Goal: Transaction & Acquisition: Download file/media

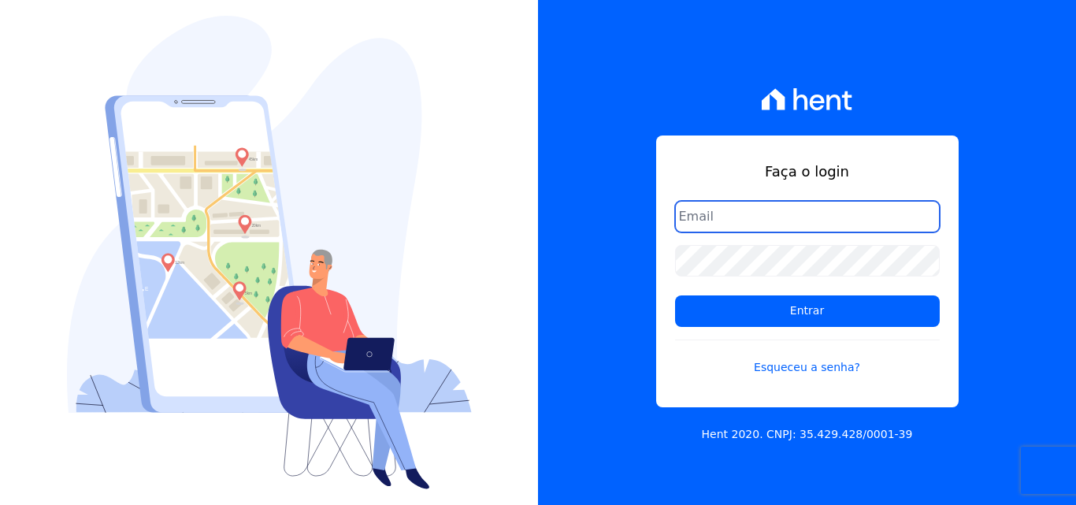
click at [799, 206] on input "email" at bounding box center [807, 217] width 265 height 32
type input "[PERSON_NAME][EMAIL_ADDRESS][PERSON_NAME][DOMAIN_NAME]"
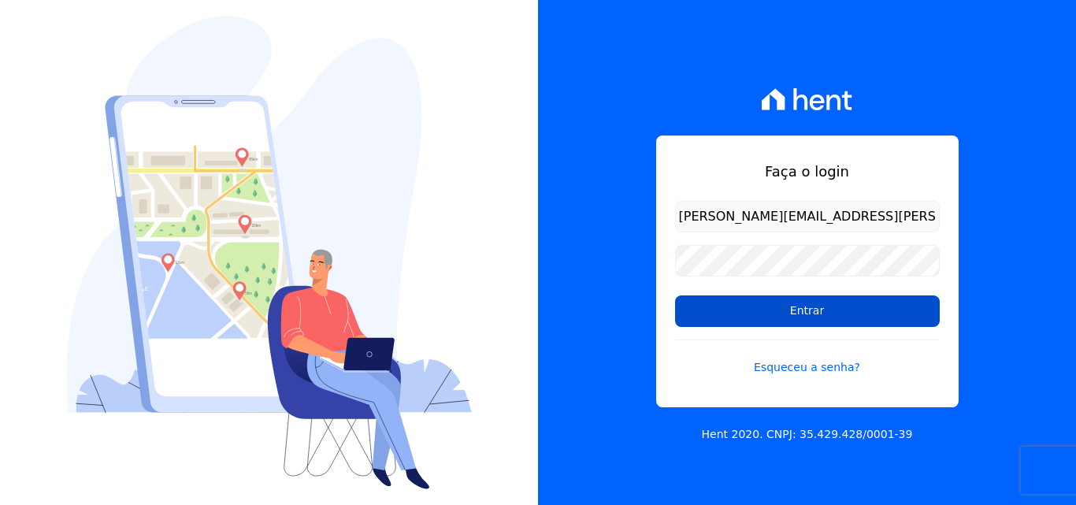
click at [763, 307] on input "Entrar" at bounding box center [807, 311] width 265 height 32
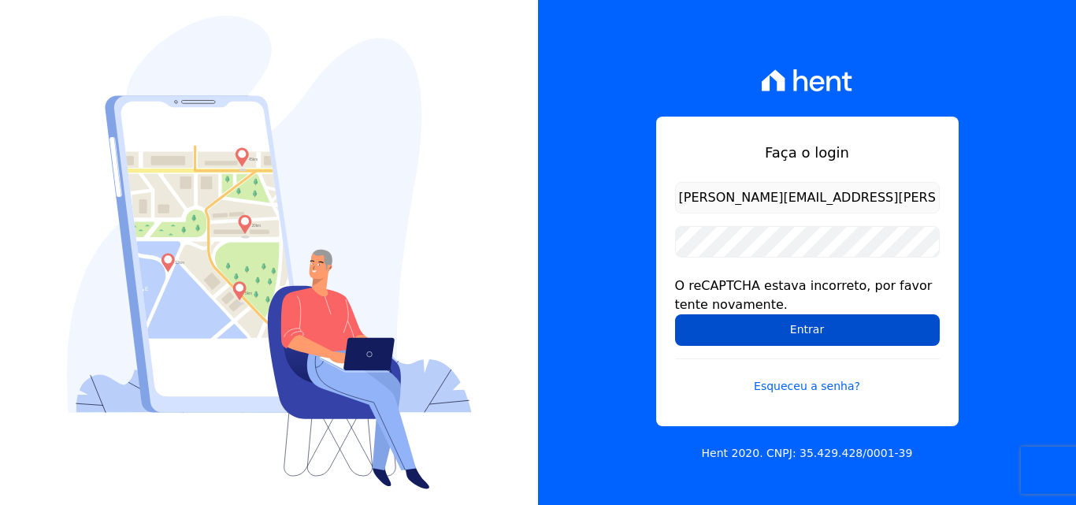
click at [789, 320] on input "Entrar" at bounding box center [807, 330] width 265 height 32
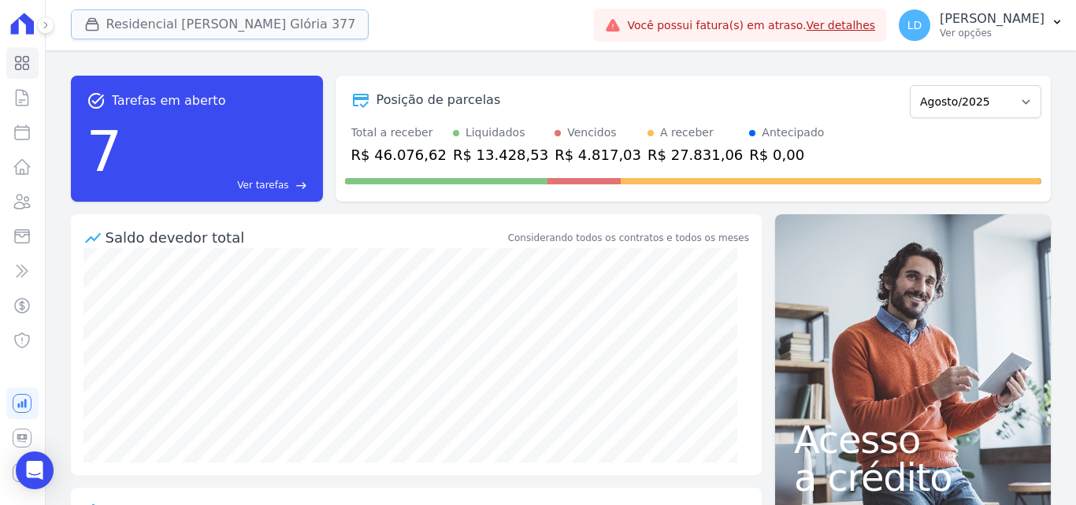
click at [114, 26] on button "Residencial Maria Da Glória 377" at bounding box center [220, 24] width 299 height 30
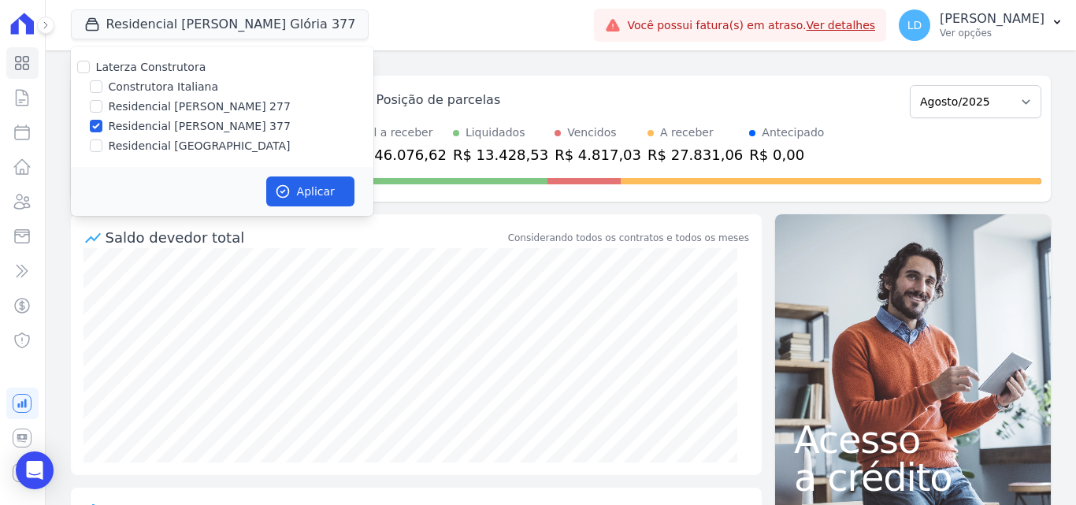
click at [117, 68] on label "Laterza Construtora" at bounding box center [151, 67] width 110 height 13
click at [90, 68] on input "Laterza Construtora" at bounding box center [83, 67] width 13 height 13
checkbox input "true"
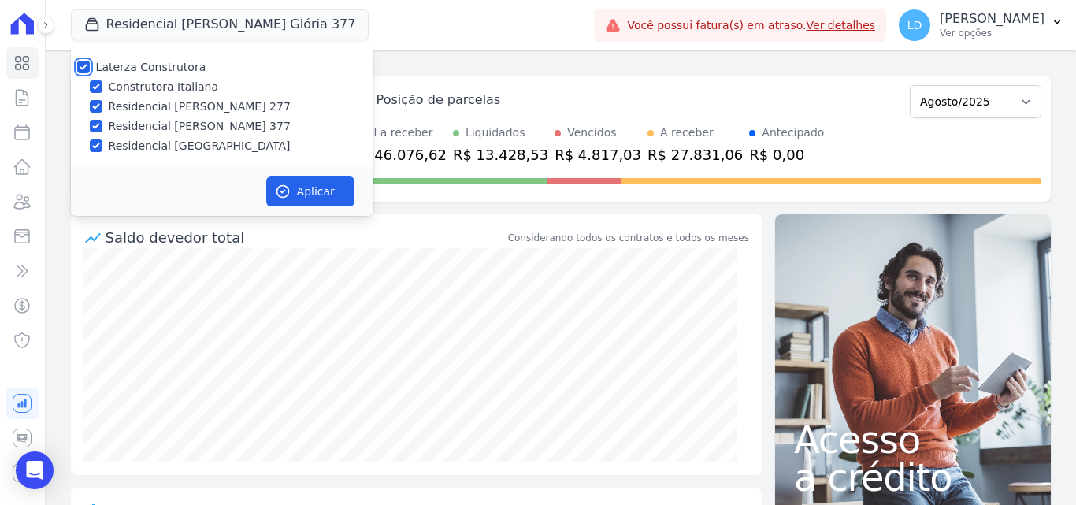
checkbox input "true"
click at [332, 191] on button "Aplicar" at bounding box center [310, 191] width 88 height 30
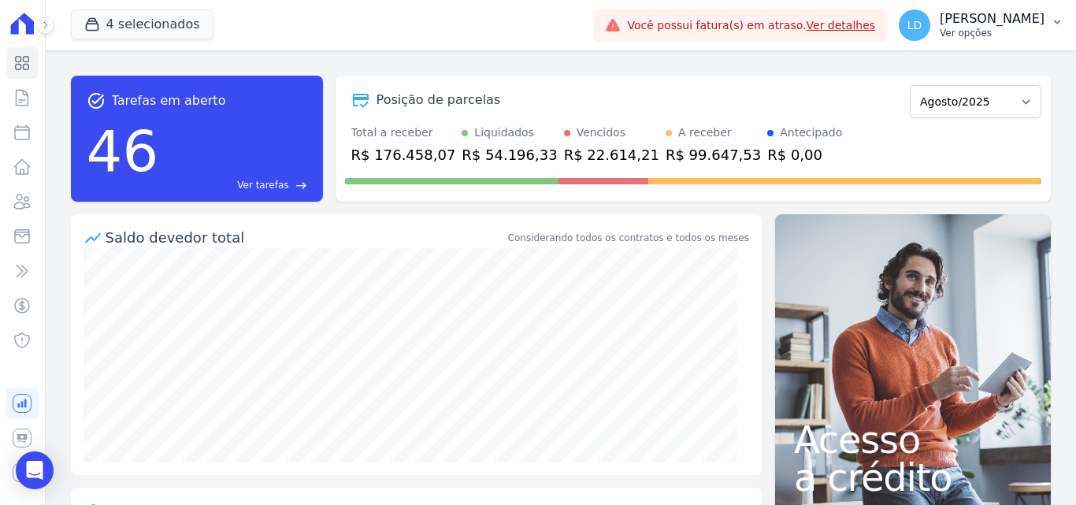
click at [974, 31] on p "Ver opções" at bounding box center [992, 33] width 105 height 13
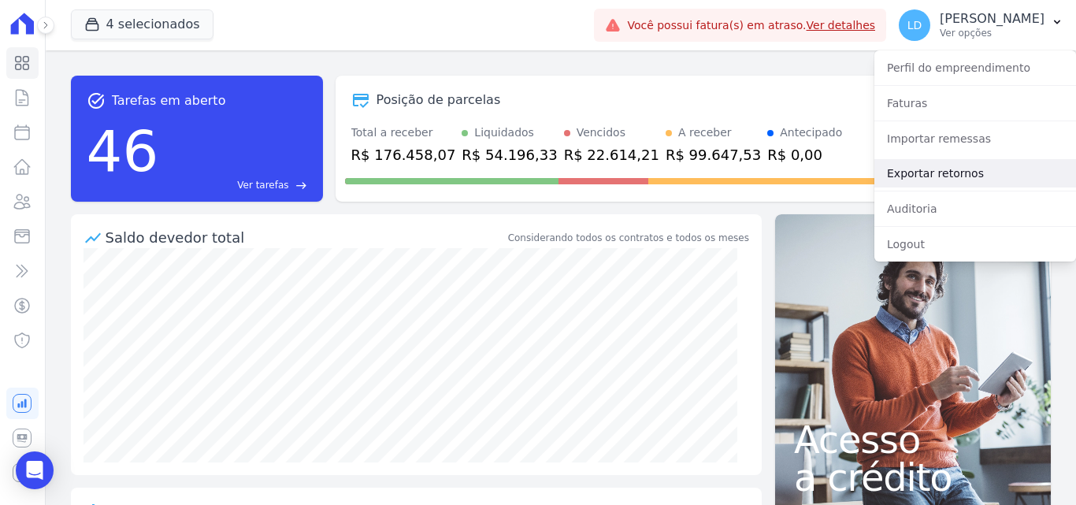
click at [974, 172] on link "Exportar retornos" at bounding box center [975, 173] width 202 height 28
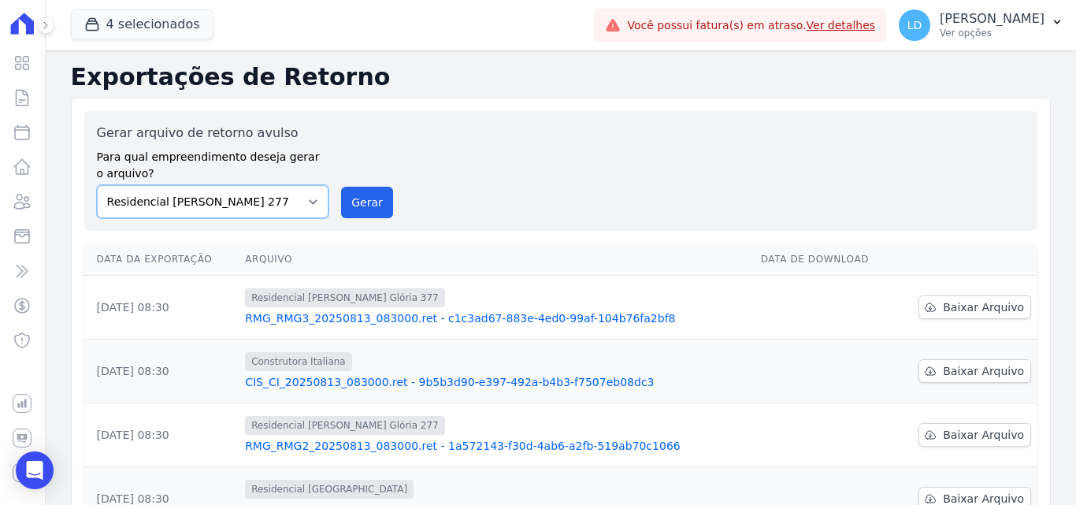
click at [243, 200] on select "Construtora Italiana Residencial Maria da Glória 277 Residencial Maria da Glóri…" at bounding box center [213, 201] width 232 height 33
select select "29fc0423-bfd4-480a-835e-7e440cfe6eb8"
click at [97, 185] on select "Construtora Italiana Residencial Maria da Glória 277 Residencial Maria da Glóri…" at bounding box center [213, 201] width 232 height 33
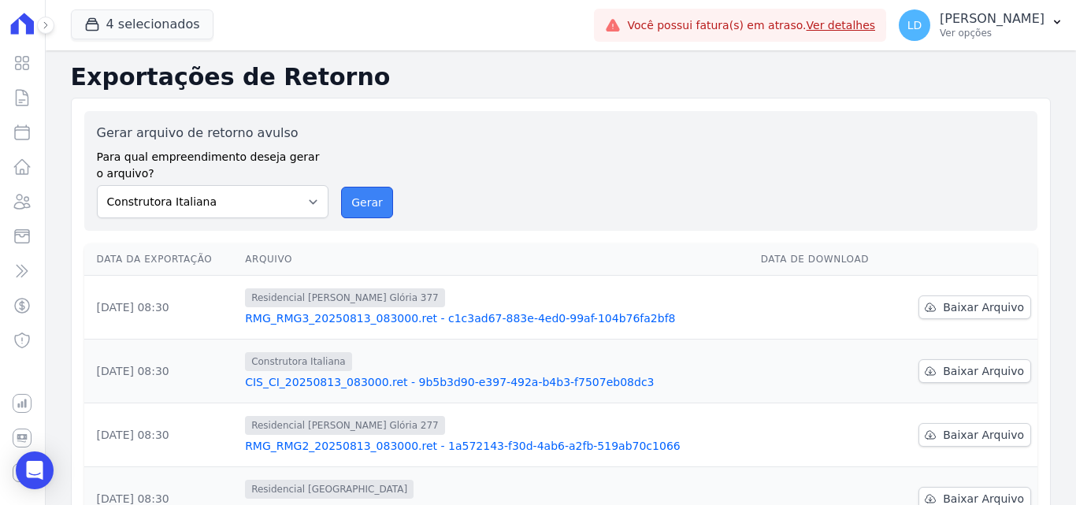
click at [362, 197] on button "Gerar" at bounding box center [367, 203] width 52 height 32
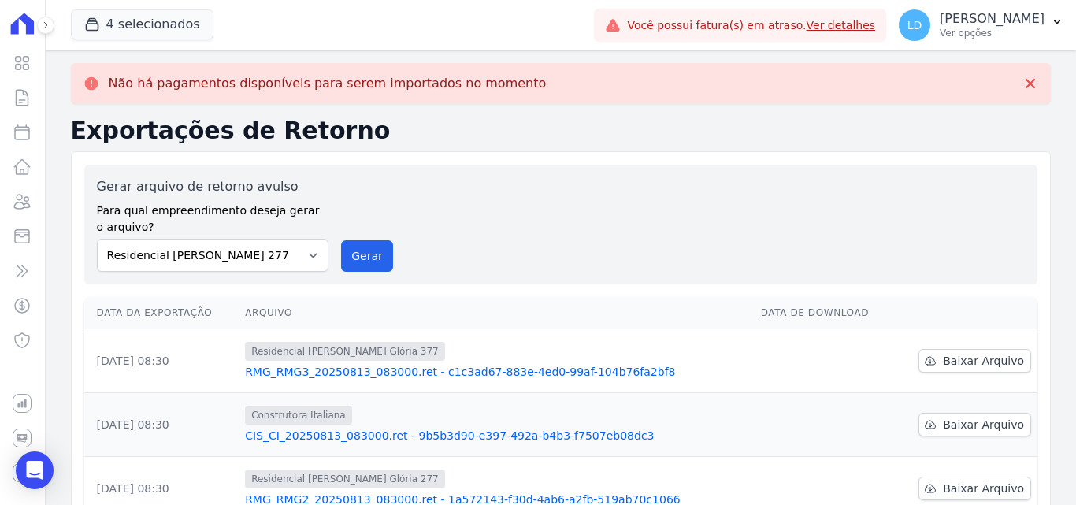
click at [258, 209] on label "Para qual empreendimento deseja gerar o arquivo?" at bounding box center [213, 215] width 232 height 39
click at [250, 254] on select "Construtora Italiana Residencial Maria da Glória 277 Residencial Maria da Glóri…" at bounding box center [213, 255] width 232 height 33
click at [97, 239] on select "Construtora Italiana Residencial Maria da Glória 277 Residencial Maria da Glóri…" at bounding box center [213, 255] width 232 height 33
click at [367, 265] on button "Gerar" at bounding box center [367, 256] width 52 height 32
click at [275, 260] on select "Construtora Italiana Residencial Maria da Glória 277 Residencial Maria da Glóri…" at bounding box center [213, 255] width 232 height 33
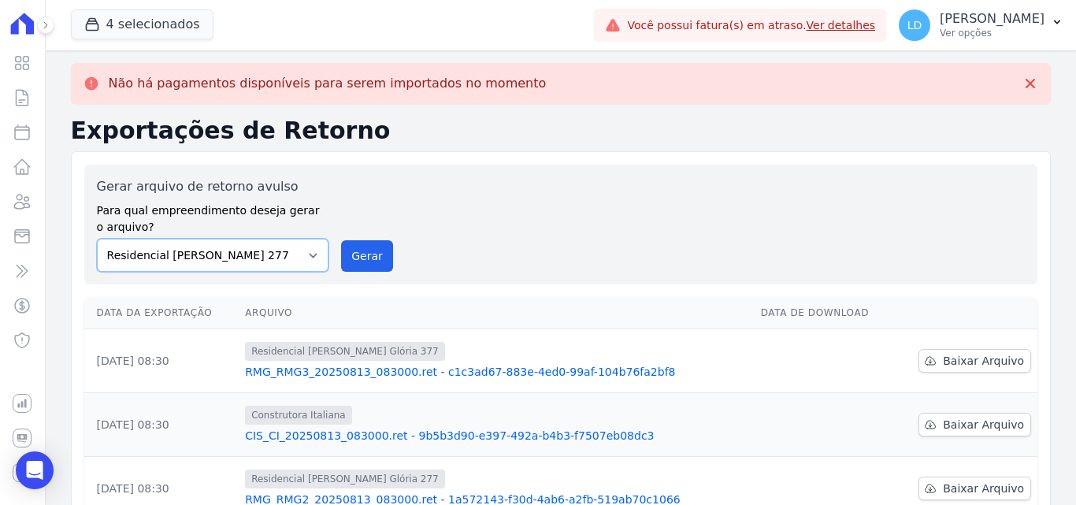
click at [267, 257] on select "Construtora Italiana Residencial Maria da Glória 277 Residencial Maria da Glóri…" at bounding box center [213, 255] width 232 height 33
select select "0cd9190e-dfd9-46e5-afc8-7298ef4c0c2b"
click at [97, 239] on select "Construtora Italiana Residencial Maria da Glória 277 Residencial Maria da Glóri…" at bounding box center [213, 255] width 232 height 33
click at [351, 262] on button "Gerar" at bounding box center [367, 256] width 52 height 32
click at [293, 246] on select "Construtora Italiana Residencial Maria da Glória 277 Residencial Maria da Glóri…" at bounding box center [213, 255] width 232 height 33
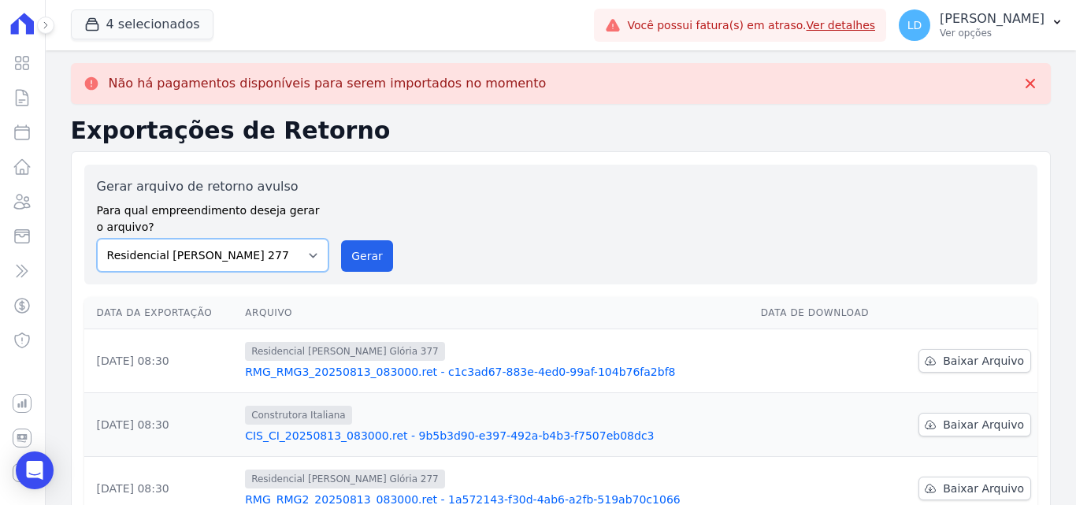
select select "0cd9190e-dfd9-46e5-afc8-7298ef4c0c2b"
click at [97, 239] on select "Construtora Italiana Residencial Maria da Glória 277 Residencial Maria da Glóri…" at bounding box center [213, 255] width 232 height 33
drag, startPoint x: 365, startPoint y: 264, endPoint x: 595, endPoint y: 142, distance: 260.4
click at [369, 260] on button "Gerar" at bounding box center [367, 256] width 52 height 32
click at [198, 258] on select "Construtora Italiana Residencial Maria da Glória 277 Residencial Maria da Glóri…" at bounding box center [213, 255] width 232 height 33
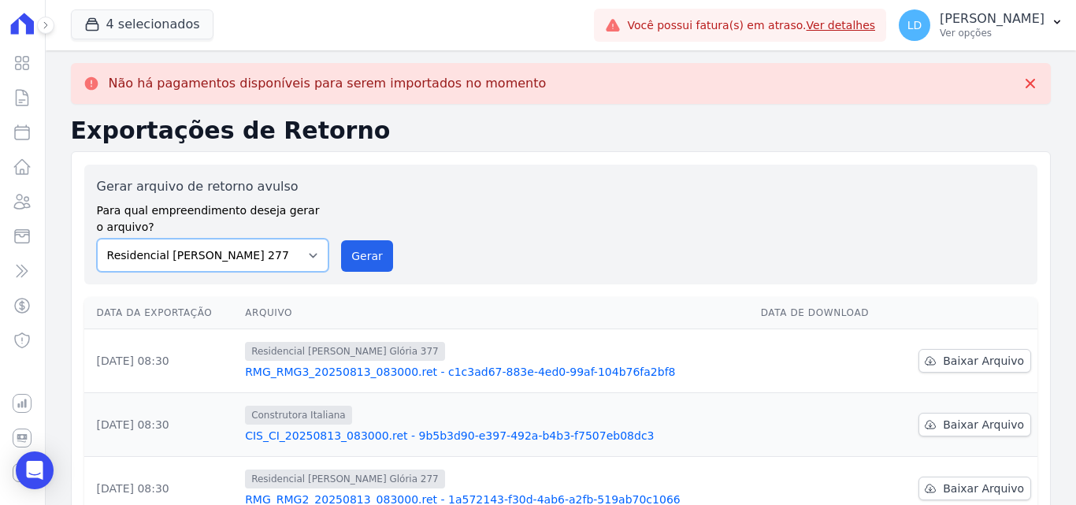
select select "6440c0a1-232b-4aa1-adfe-88cb95fffe46"
click at [97, 239] on select "Construtora Italiana Residencial Maria da Glória 277 Residencial Maria da Glóri…" at bounding box center [213, 255] width 232 height 33
click at [377, 262] on button "Gerar" at bounding box center [367, 256] width 52 height 32
click at [971, 39] on div "LD Lígia Dias Silva Ver opções" at bounding box center [972, 25] width 146 height 32
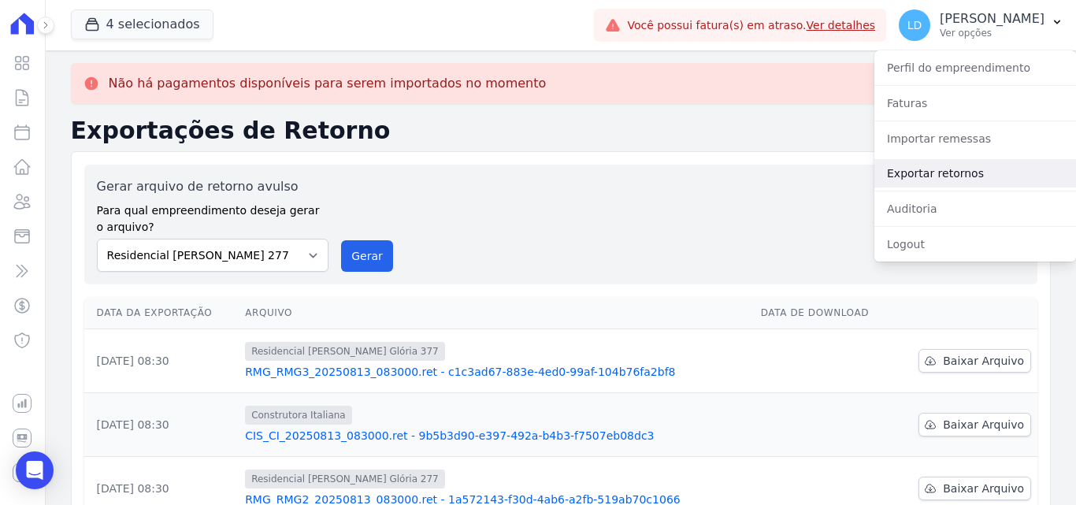
click at [940, 169] on link "Exportar retornos" at bounding box center [975, 173] width 202 height 28
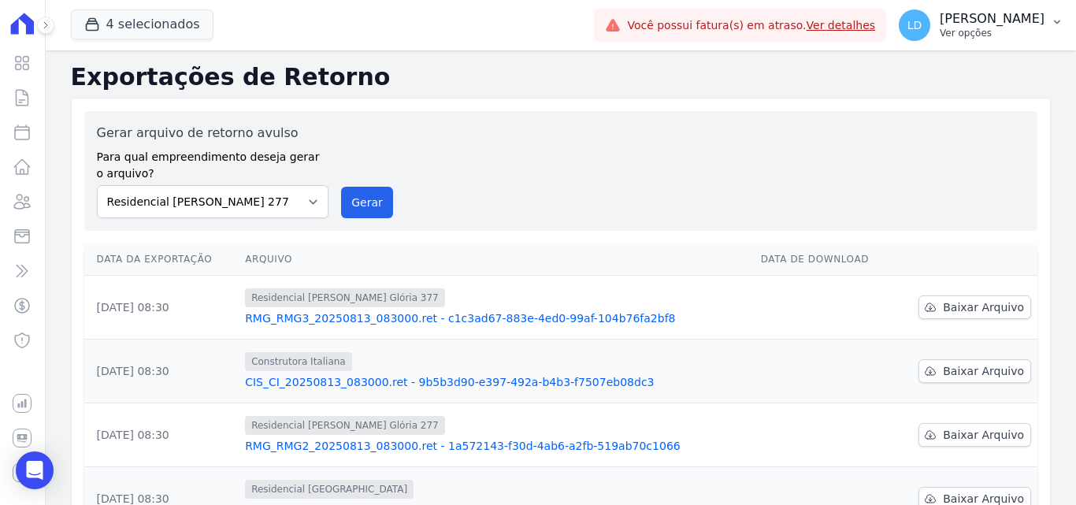
click at [993, 27] on p "Ver opções" at bounding box center [992, 33] width 105 height 13
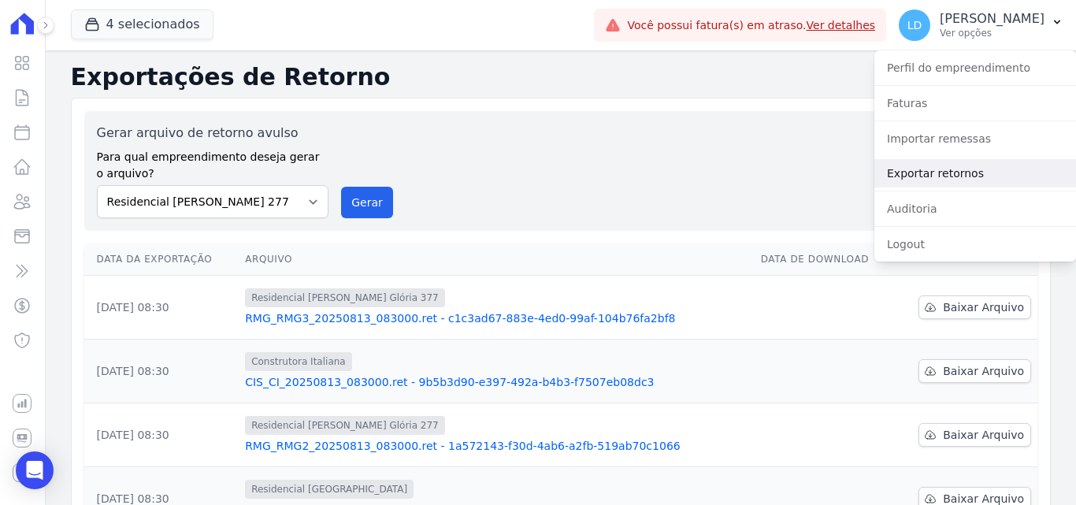
click at [974, 162] on link "Exportar retornos" at bounding box center [975, 173] width 202 height 28
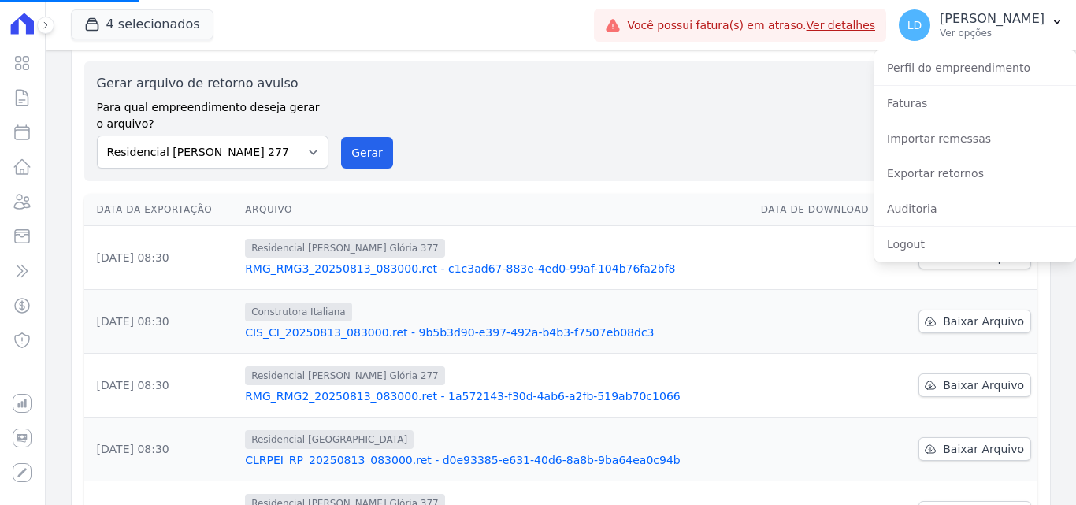
scroll to position [79, 0]
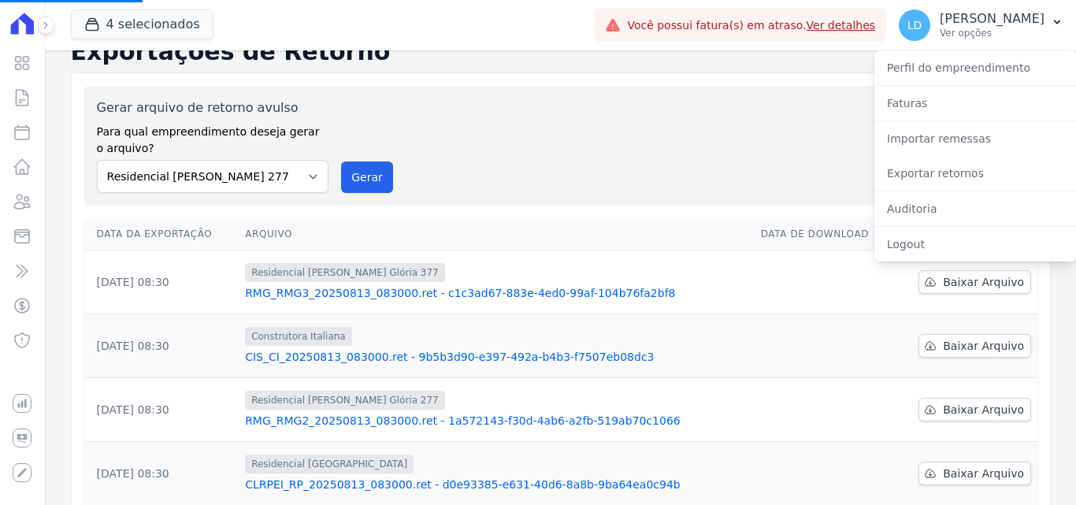
click at [558, 154] on div "Gerar arquivo de retorno avulso Para qual empreendimento deseja gerar o arquivo…" at bounding box center [561, 145] width 928 height 95
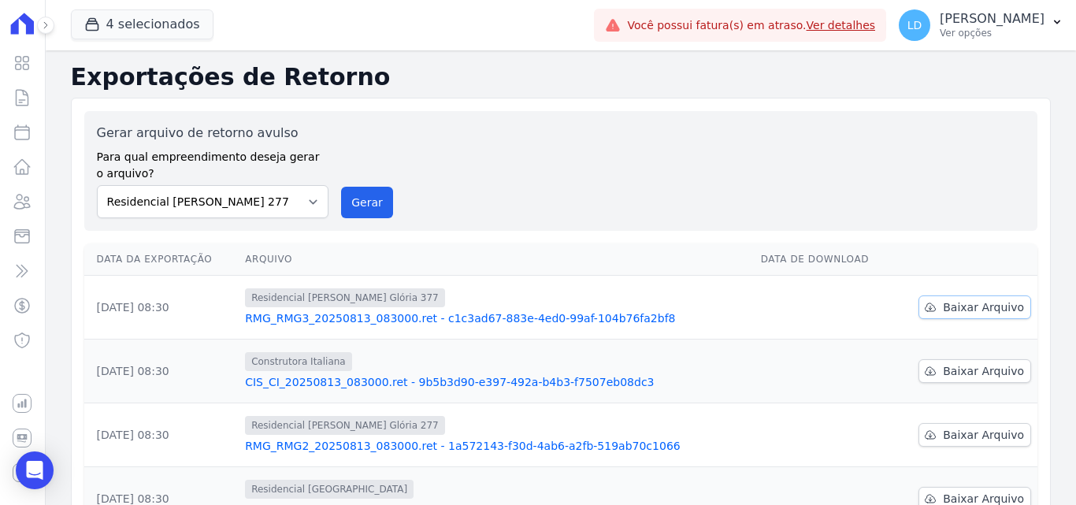
click at [943, 307] on span "Baixar Arquivo" at bounding box center [983, 307] width 81 height 16
click at [964, 378] on span "Baixar Arquivo" at bounding box center [983, 371] width 81 height 16
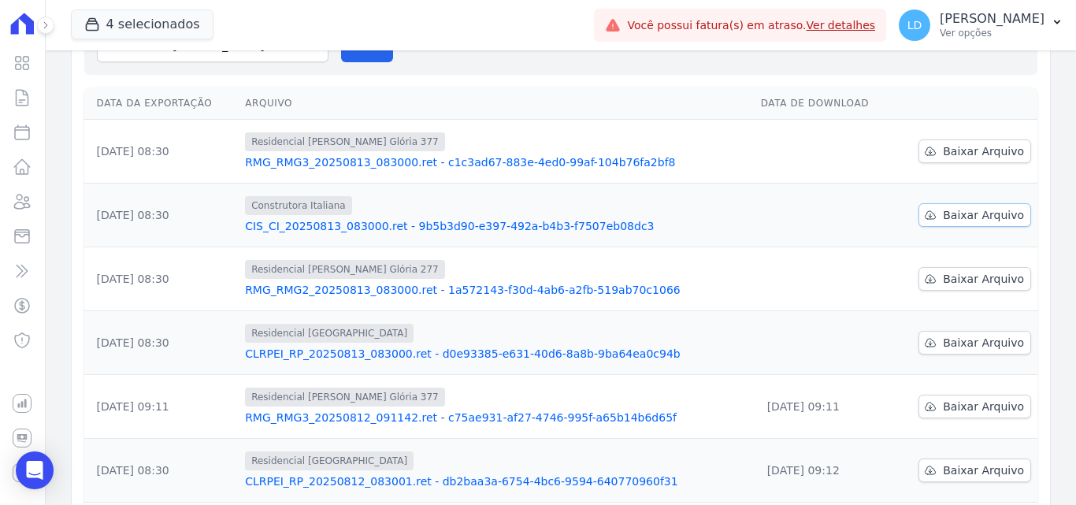
scroll to position [158, 0]
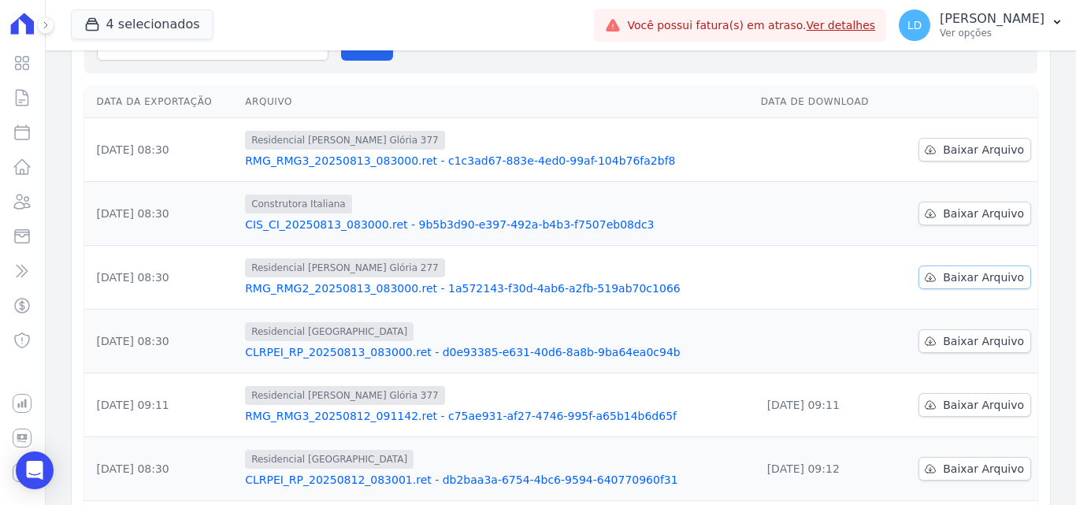
click at [953, 279] on span "Baixar Arquivo" at bounding box center [983, 277] width 81 height 16
click at [943, 348] on span "Baixar Arquivo" at bounding box center [983, 341] width 81 height 16
click at [984, 38] on p "Ver opções" at bounding box center [992, 33] width 105 height 13
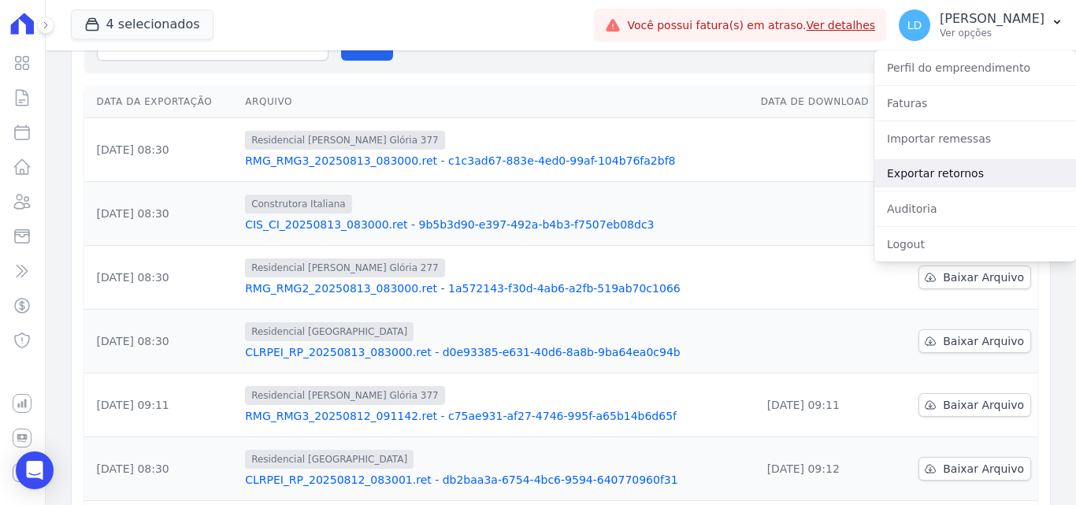
click at [897, 176] on link "Exportar retornos" at bounding box center [975, 173] width 202 height 28
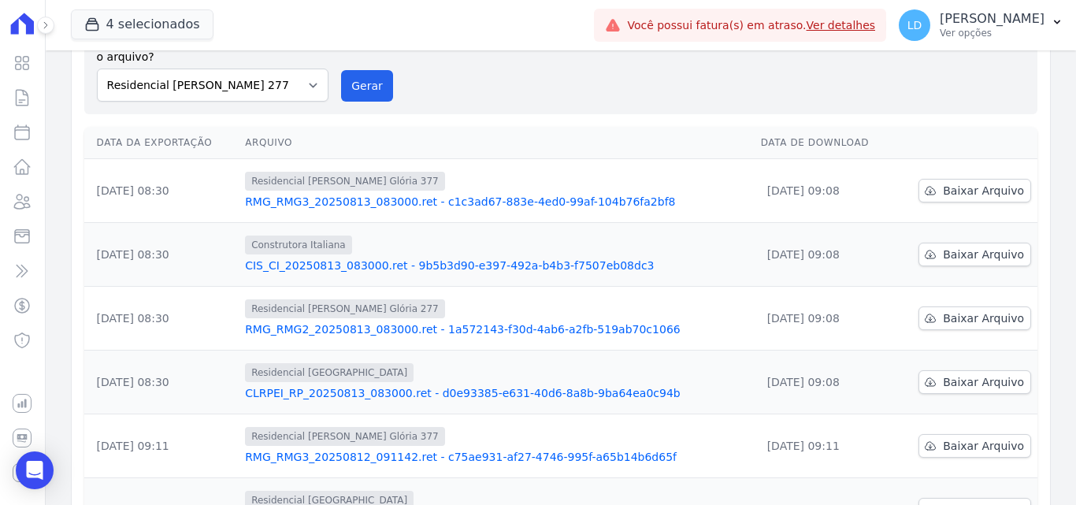
scroll to position [0, 0]
